Goal: Navigation & Orientation: Find specific page/section

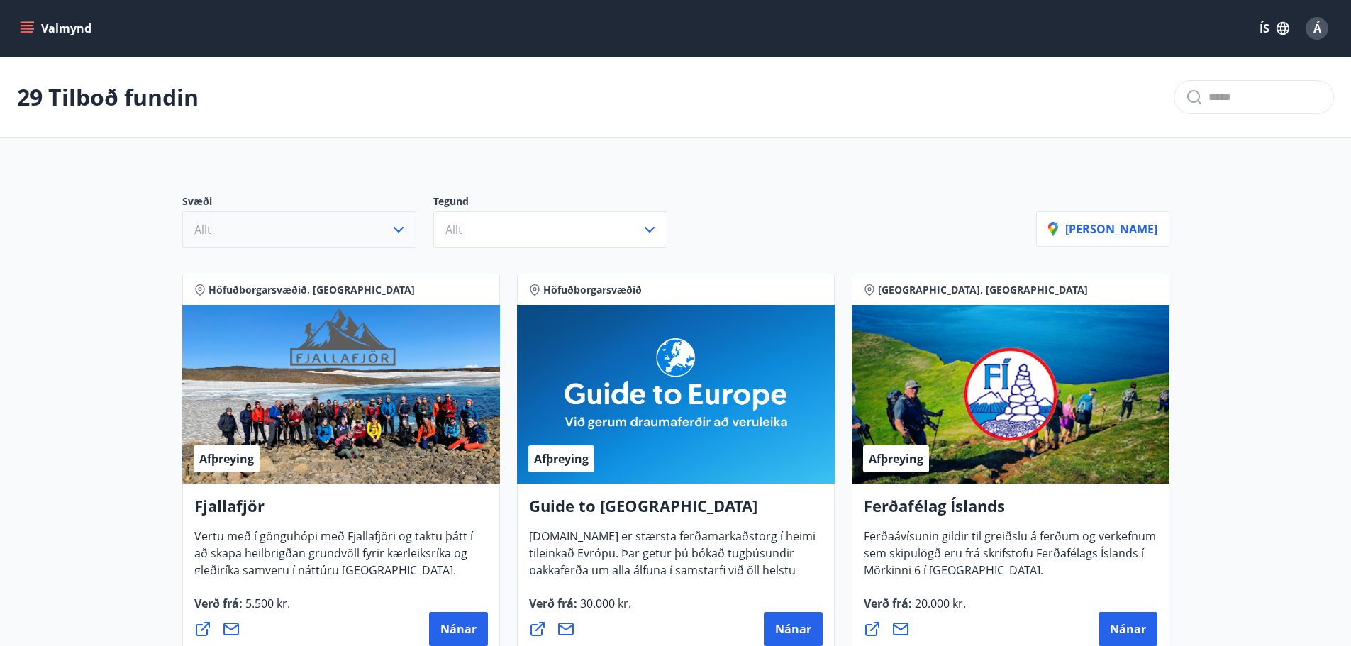
click at [390, 236] on icon "button" at bounding box center [398, 229] width 17 height 17
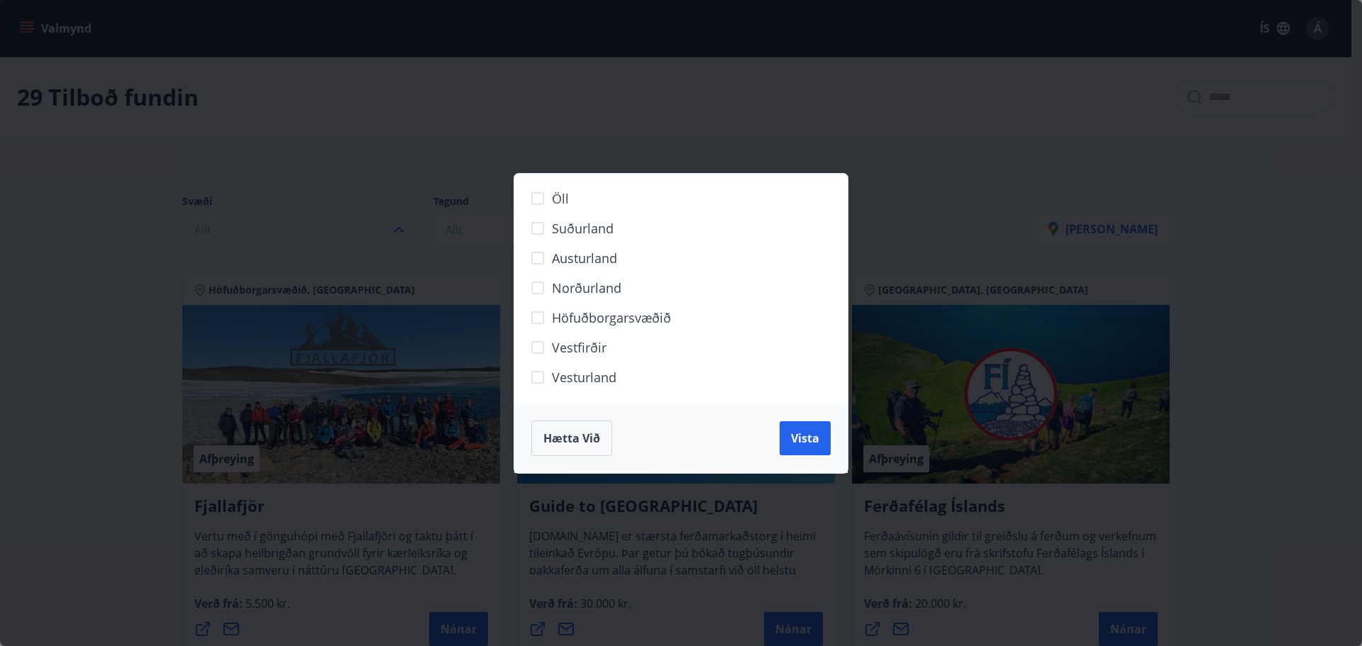
click at [569, 438] on span "Hætta við" at bounding box center [571, 439] width 57 height 16
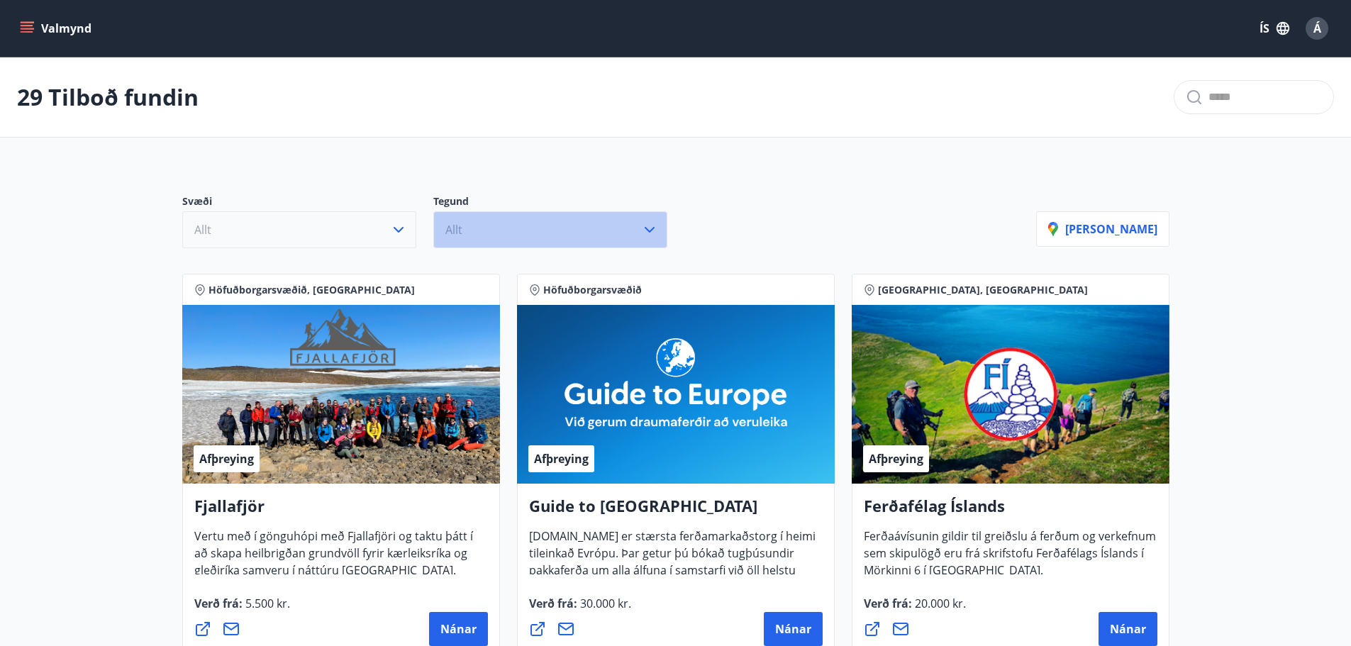
click at [516, 235] on button "Allt" at bounding box center [550, 229] width 234 height 37
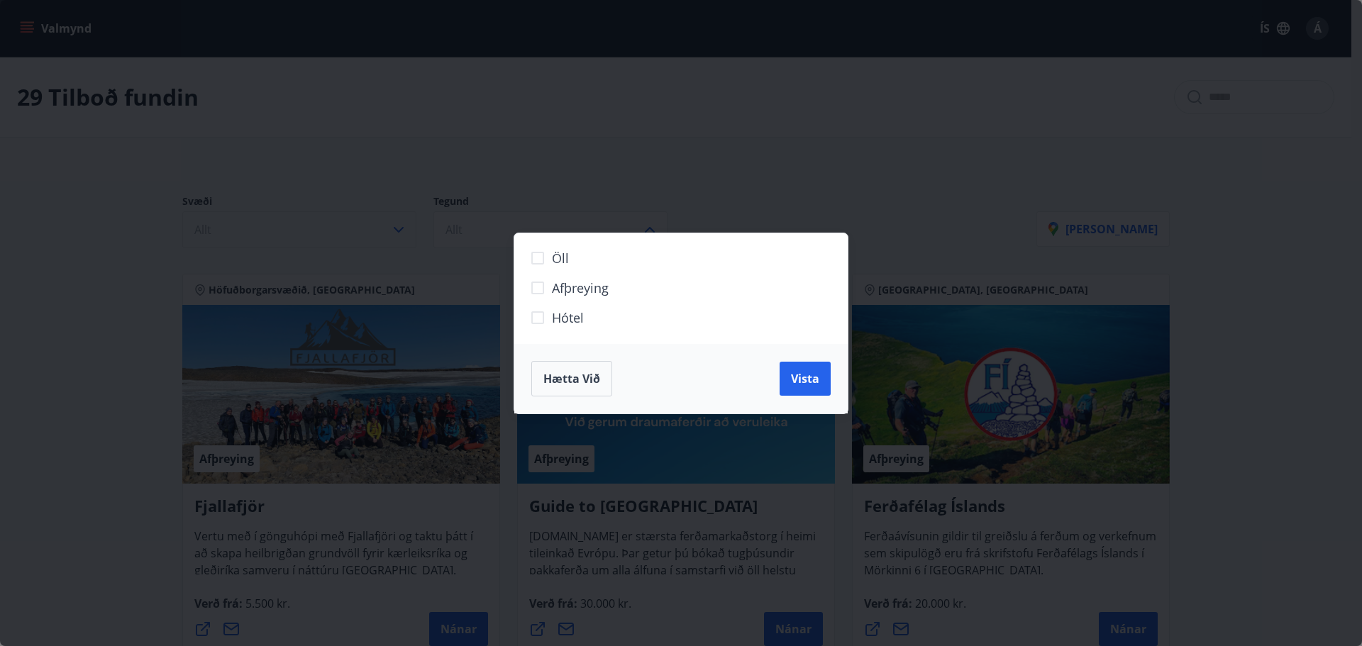
click at [841, 154] on div "Öll Afþreying Hótel Hætta við Vista" at bounding box center [681, 323] width 1362 height 646
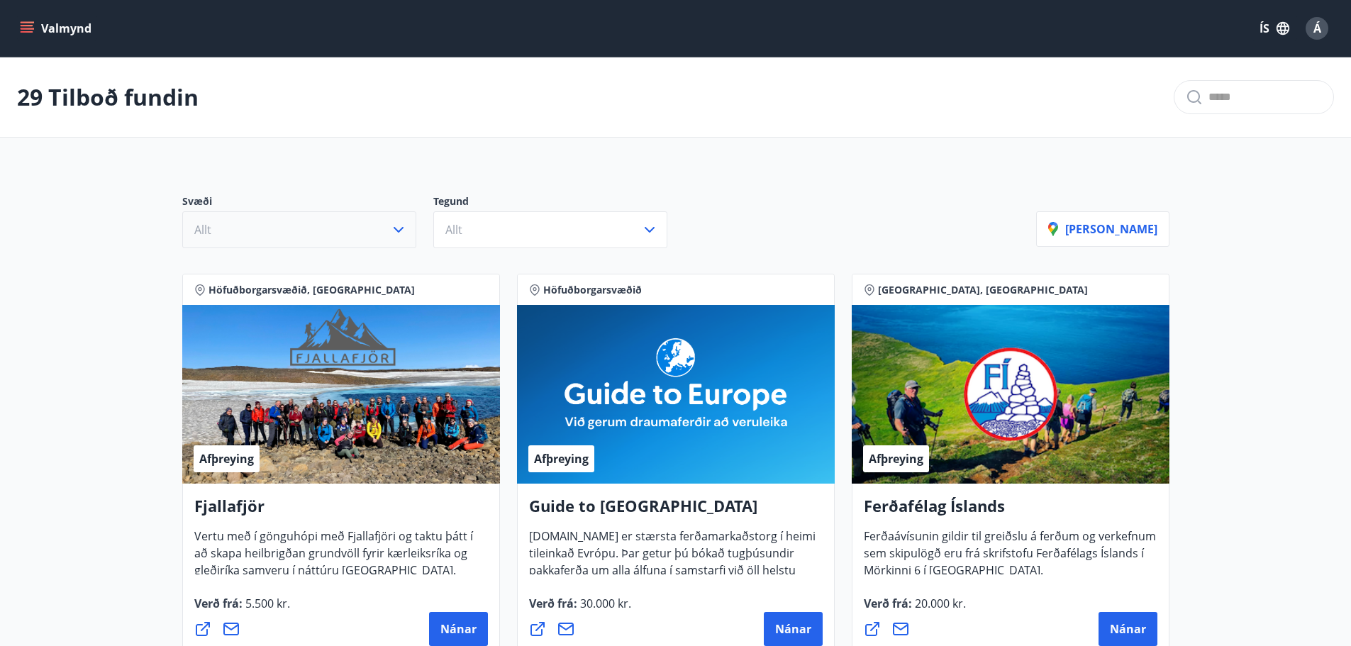
click at [61, 30] on button "Valmynd" at bounding box center [57, 29] width 80 height 26
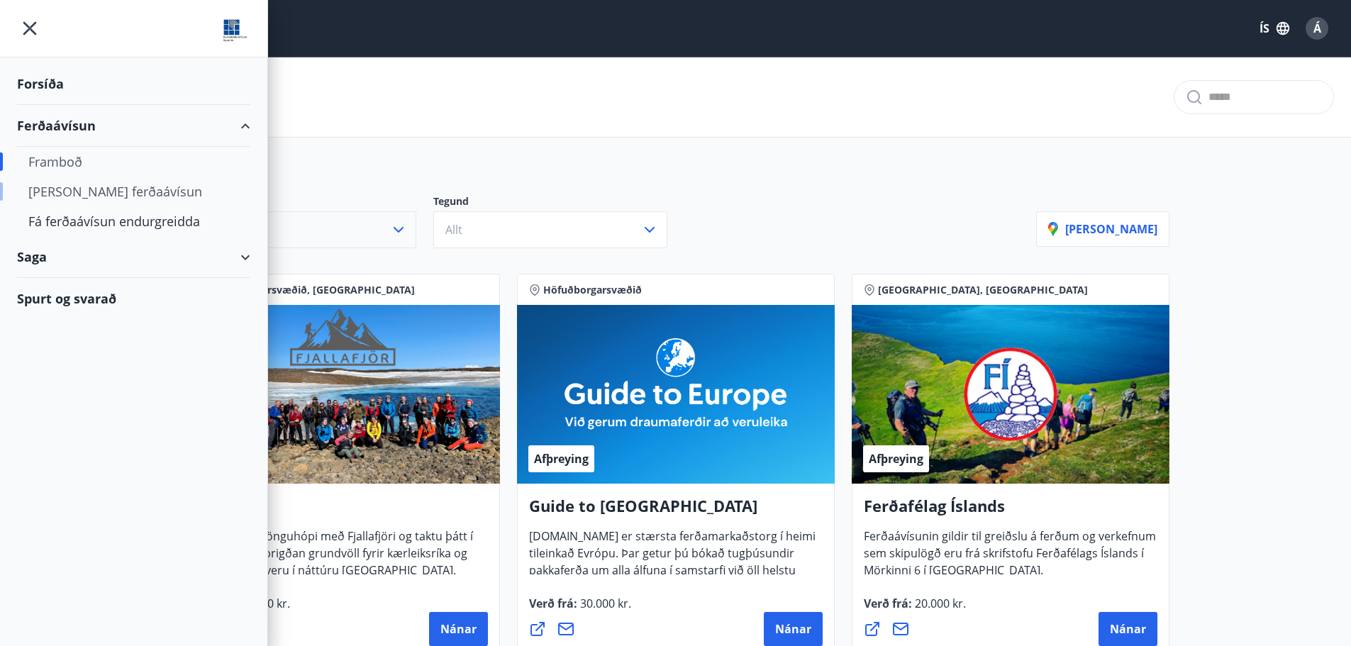
click at [96, 191] on div "[PERSON_NAME] ferðaávísun" at bounding box center [133, 192] width 211 height 30
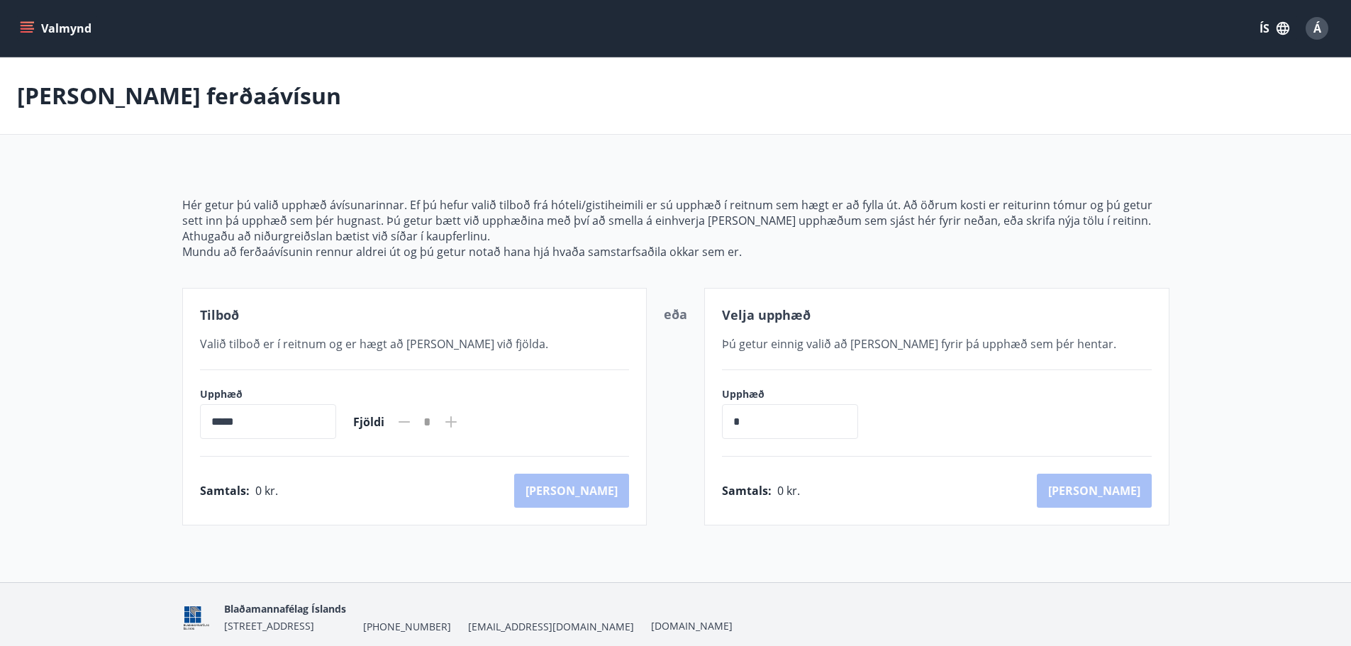
click at [55, 25] on button "Valmynd" at bounding box center [57, 29] width 80 height 26
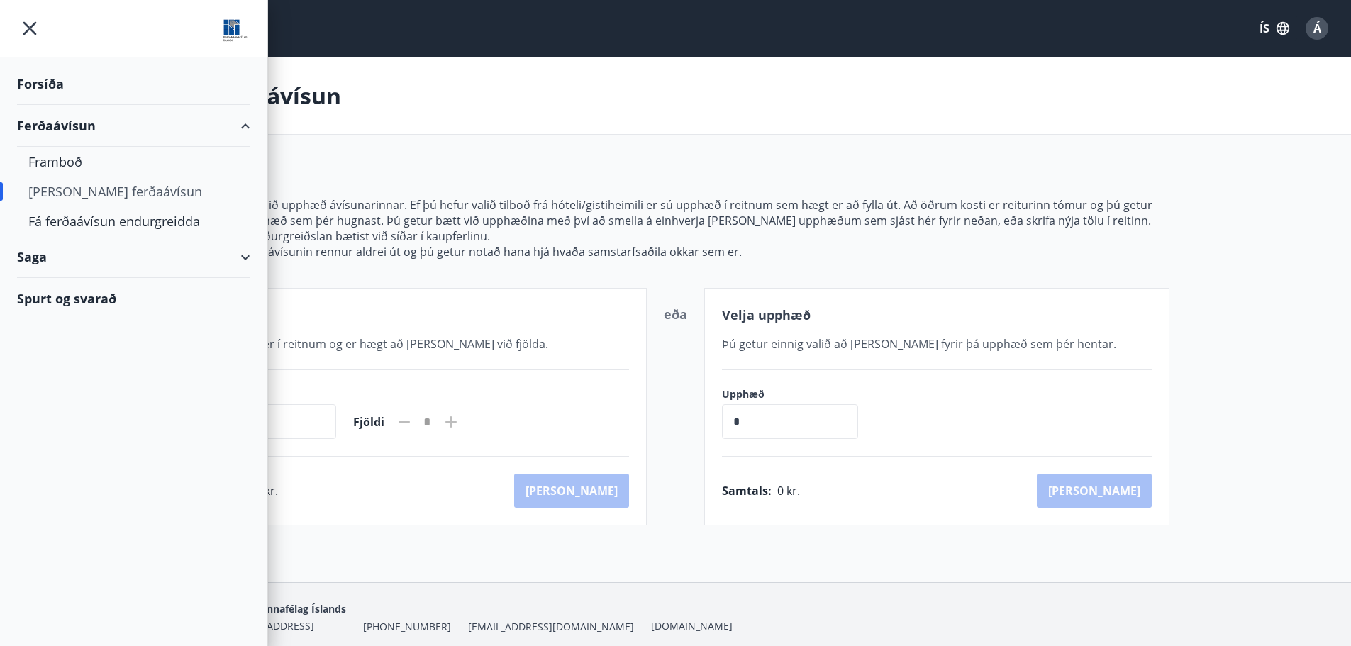
click at [33, 82] on div "Forsíða" at bounding box center [133, 84] width 233 height 42
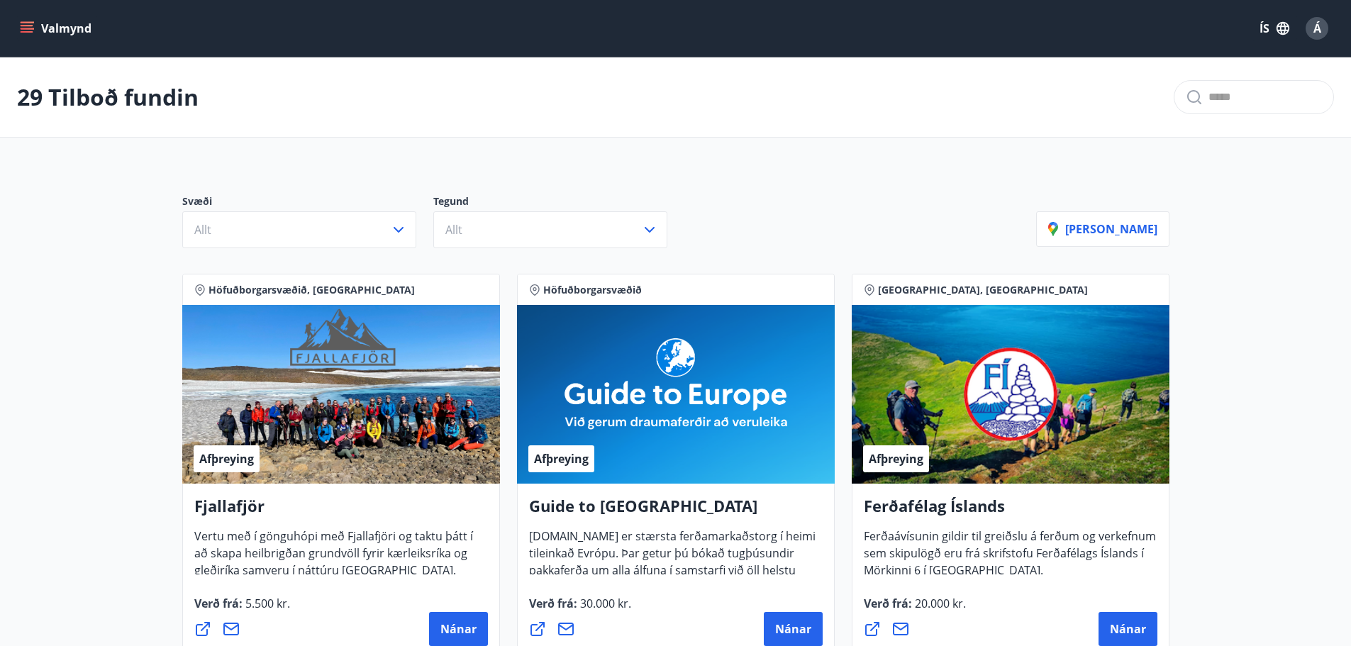
click at [31, 28] on icon "menu" at bounding box center [27, 28] width 14 height 14
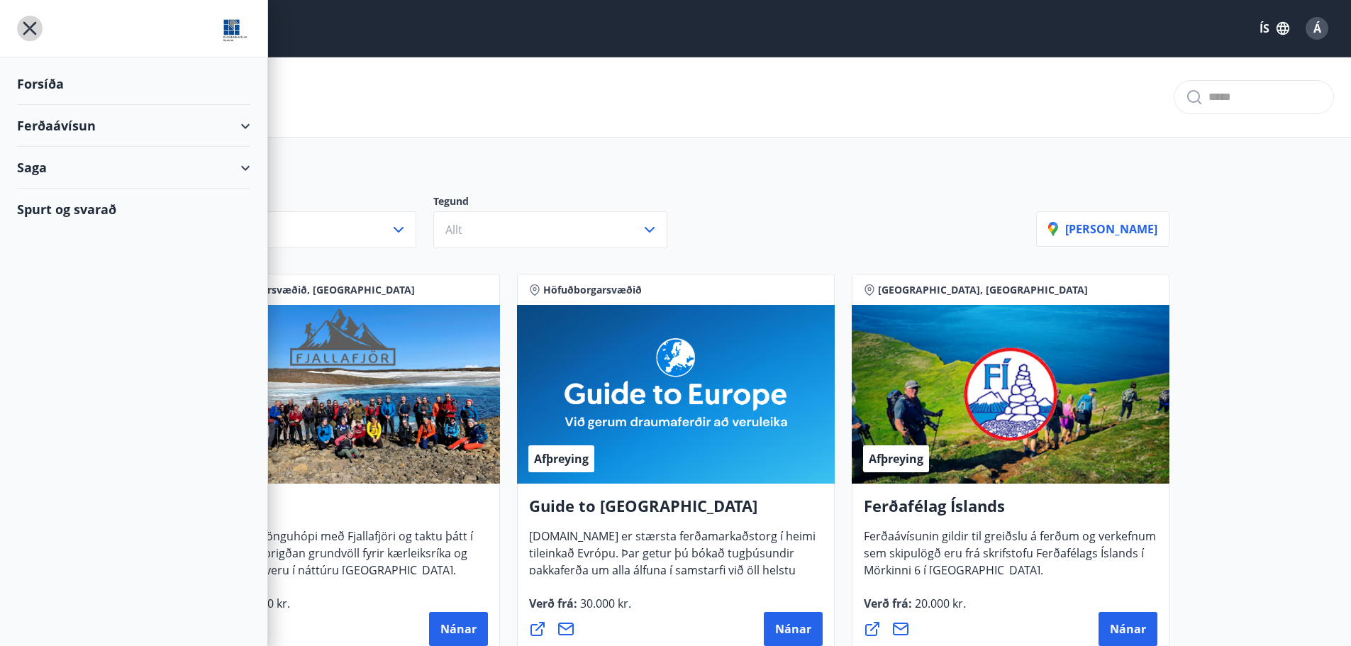
click at [31, 28] on icon "menu" at bounding box center [29, 28] width 13 height 13
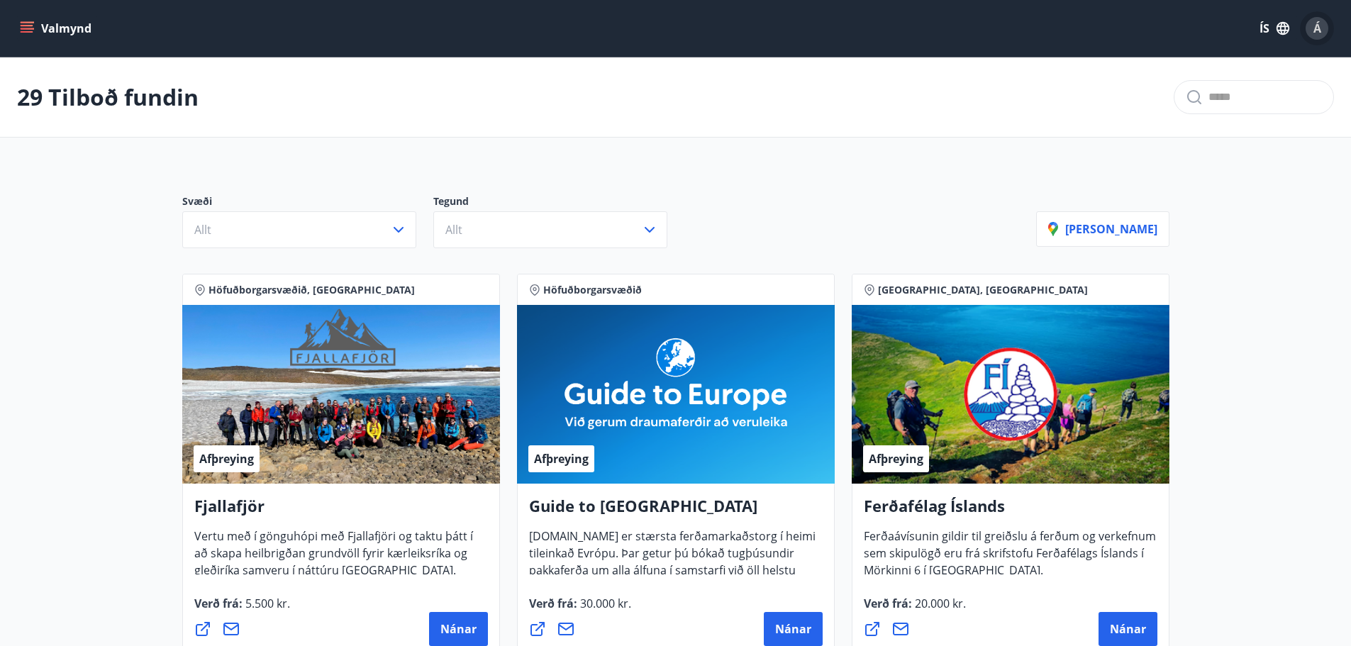
click at [1325, 31] on div "Á" at bounding box center [1317, 28] width 23 height 23
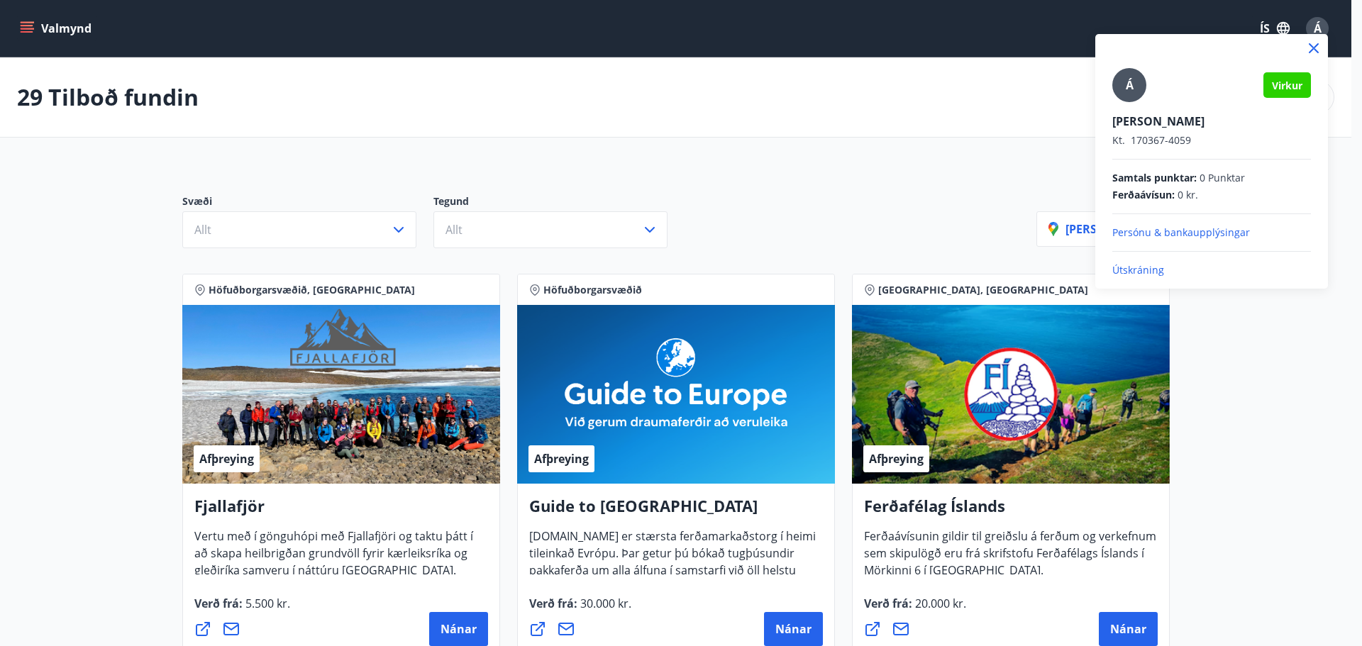
click at [1325, 31] on div at bounding box center [681, 323] width 1362 height 646
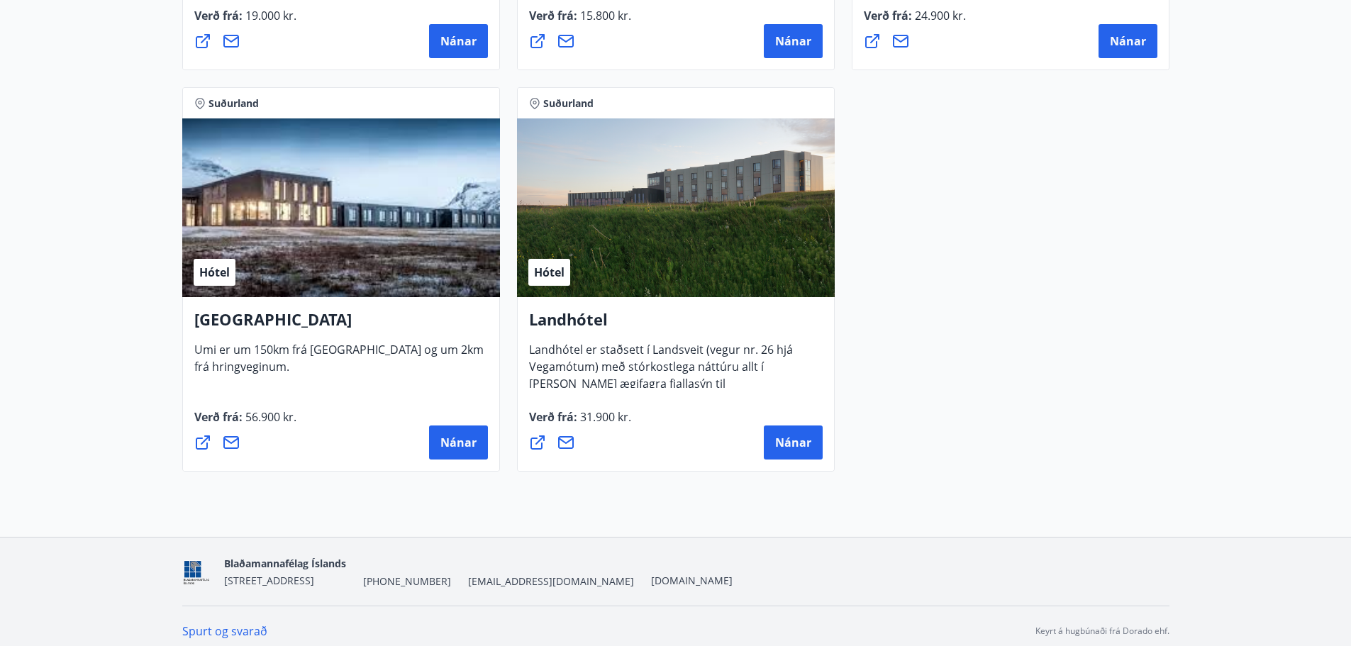
scroll to position [3810, 0]
